Goal: Entertainment & Leisure: Consume media (video, audio)

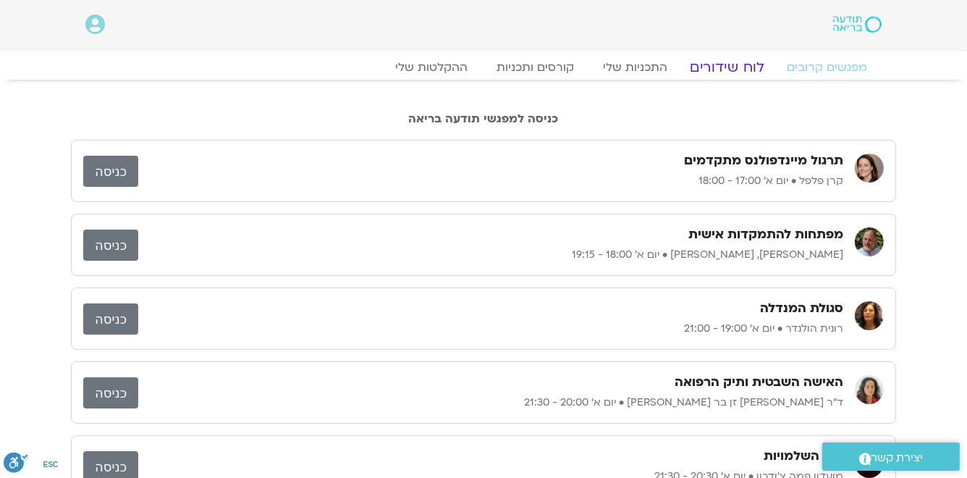
click at [727, 67] on link "לוח שידורים" at bounding box center [727, 67] width 109 height 17
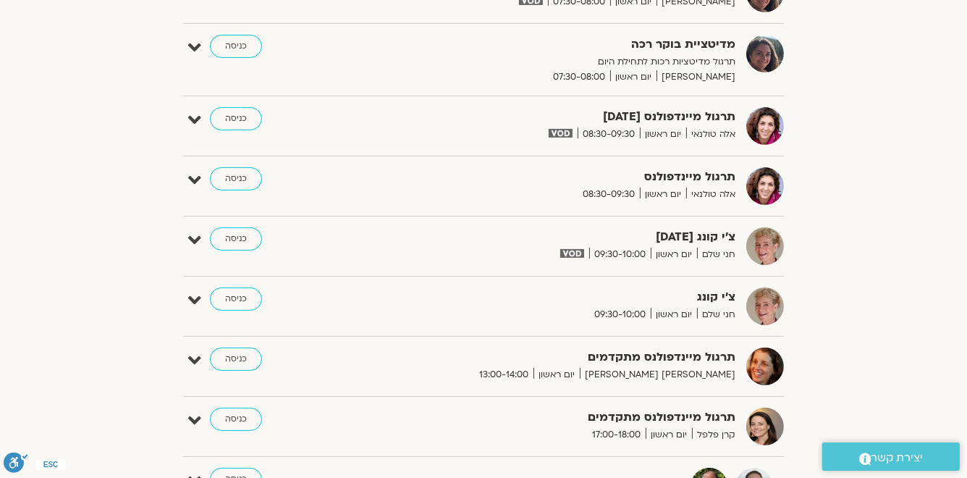
scroll to position [463, 0]
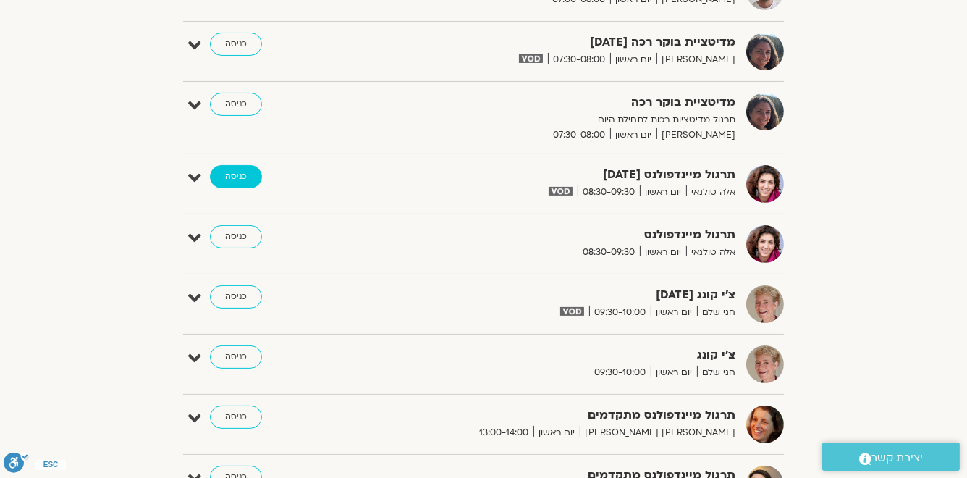
click at [237, 173] on link "כניסה" at bounding box center [236, 176] width 52 height 23
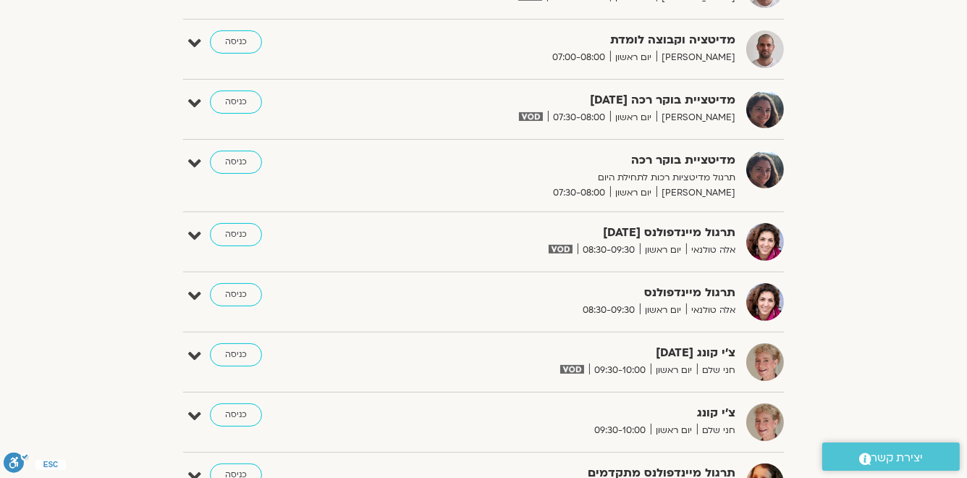
scroll to position [463, 0]
